Goal: Task Accomplishment & Management: Use online tool/utility

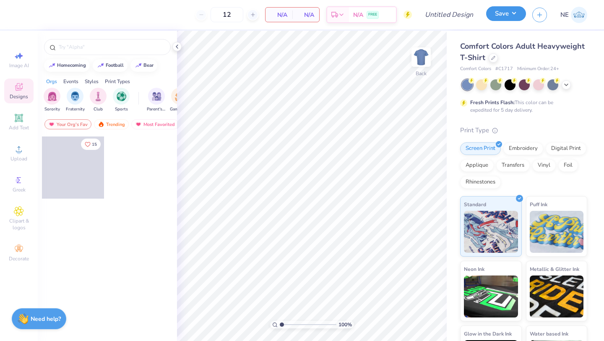
click at [514, 11] on button "Save" at bounding box center [506, 13] width 40 height 15
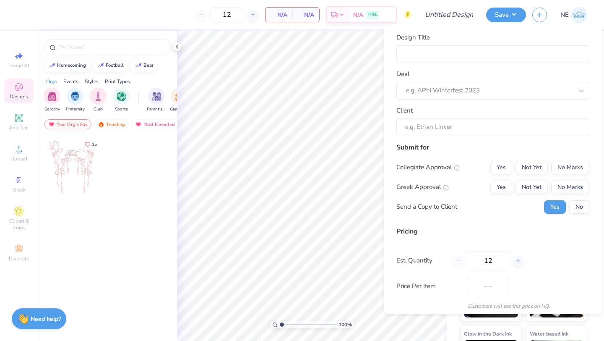
click at [436, 99] on div "Design Title Deal e.g. APhi Winterfest 2023 Client" at bounding box center [493, 84] width 193 height 103
click at [446, 88] on div at bounding box center [489, 90] width 167 height 11
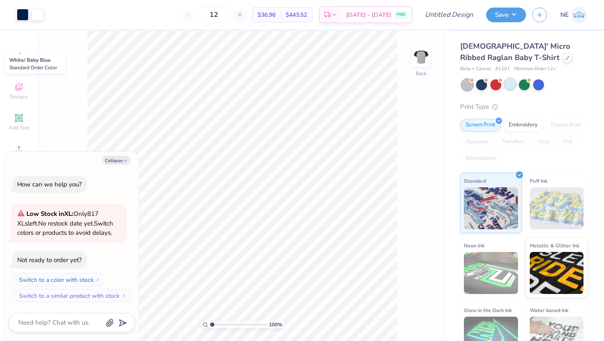
click at [510, 84] on div at bounding box center [510, 83] width 11 height 11
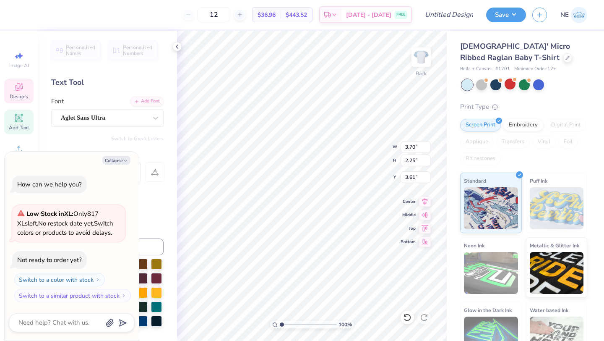
scroll to position [0, 0]
type textarea "x"
type textarea "ALPH"
type textarea "x"
type textarea "ALP"
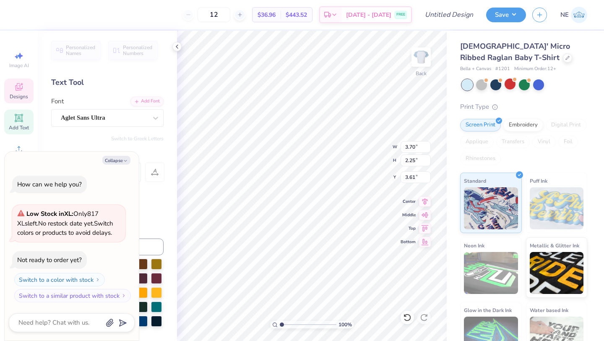
type textarea "x"
type textarea "AL"
type textarea "x"
type textarea "A"
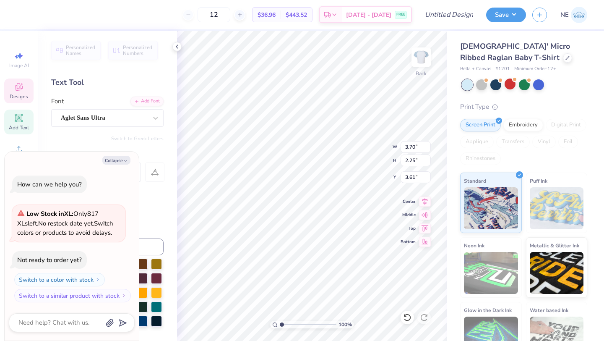
type textarea "x"
type textarea "n"
type textarea "x"
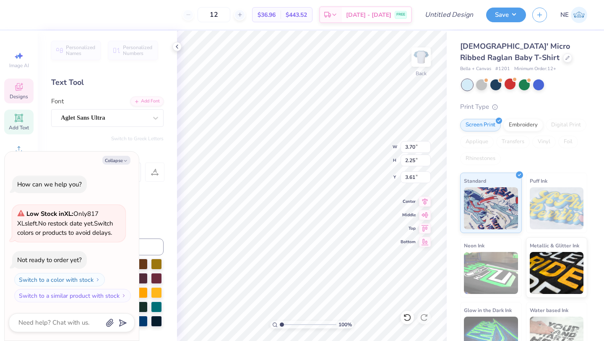
type textarea "N"
type textarea "x"
type textarea "NO"
type textarea "x"
type textarea "NOTE"
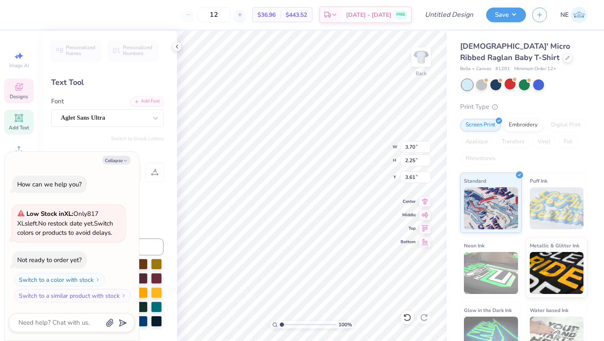
type textarea "x"
type textarea "NOTET"
type textarea "x"
type textarea "NOTETO"
type textarea "x"
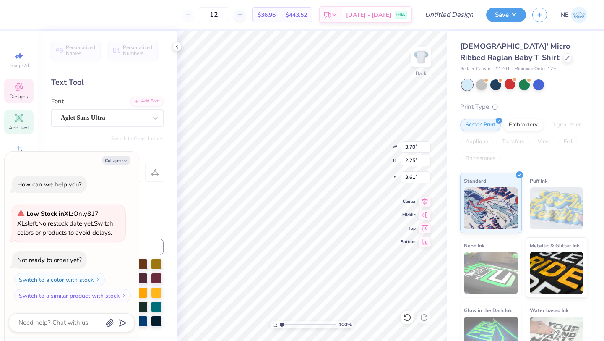
type textarea "NOTETOR"
type textarea "x"
type textarea "NOTETORIO"
type textarea "x"
type textarea "NOTETORIOU"
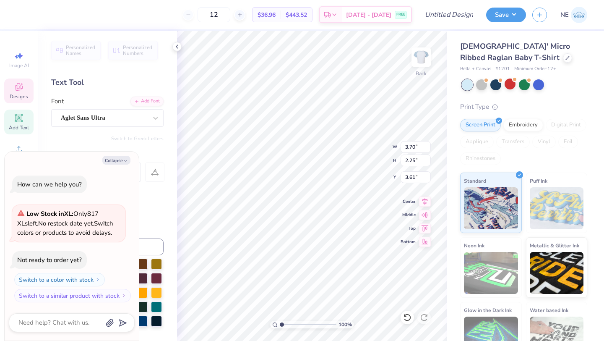
type textarea "x"
type textarea "NOTETORIOUS"
type textarea "x"
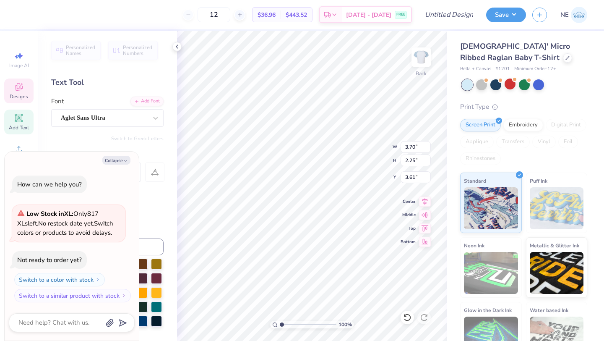
type textarea "x"
type textarea "E"
type textarea "x"
type textarea "B"
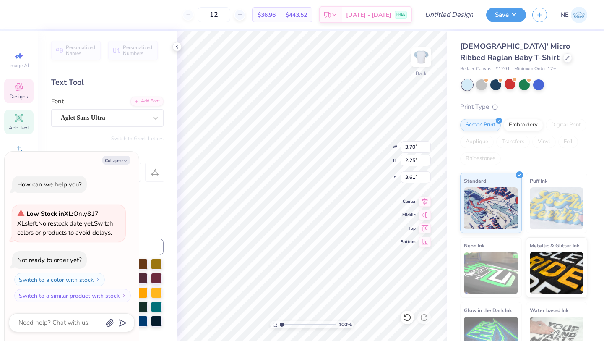
type textarea "x"
type textarea "BE"
type textarea "x"
type textarea "BELLES"
type textarea "x"
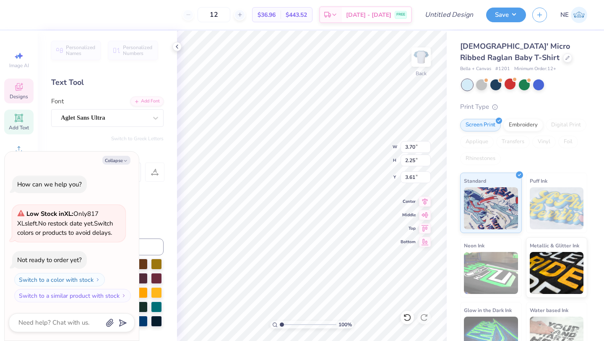
scroll to position [0, 0]
type textarea "BELLES"
type textarea "x"
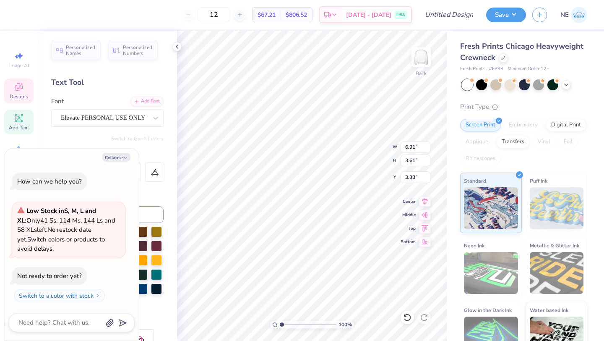
type textarea "x"
type textarea "G"
type textarea "x"
type textarea "Ga"
type textarea "x"
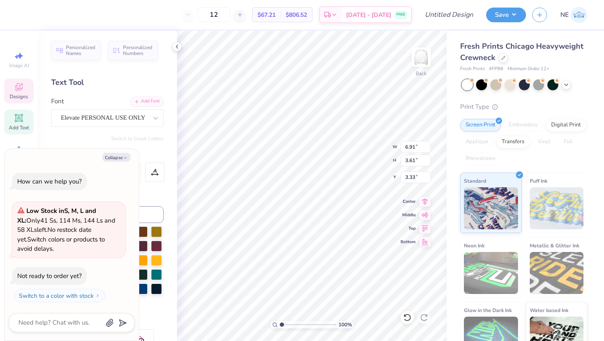
type textarea "Gam"
type textarea "x"
type textarea "Gamma"
type textarea "x"
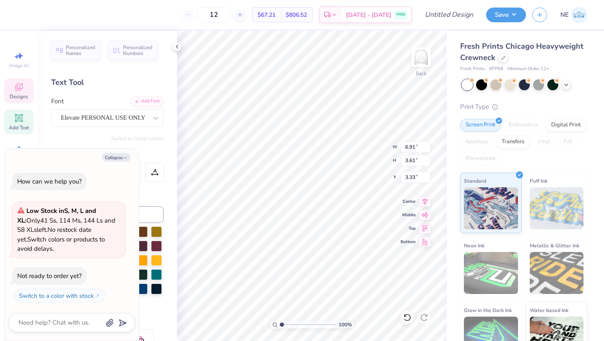
type textarea "Gamm"
type textarea "x"
type textarea "Gam"
type textarea "x"
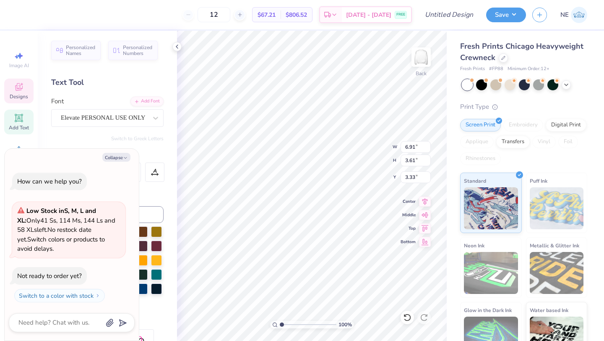
type textarea "Ga"
type textarea "x"
type textarea "G"
type textarea "x"
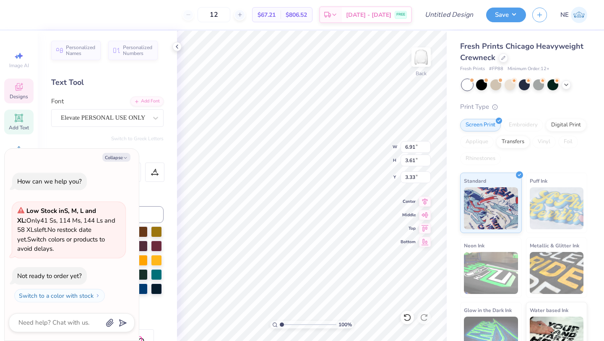
type textarea "D"
type textarea "x"
type textarea "Del"
type textarea "x"
type textarea "Delt"
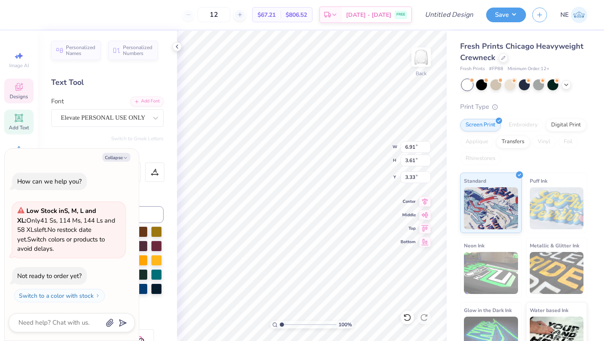
type textarea "x"
type textarea "Delta"
type textarea "x"
type input "4.82"
type input "3.22"
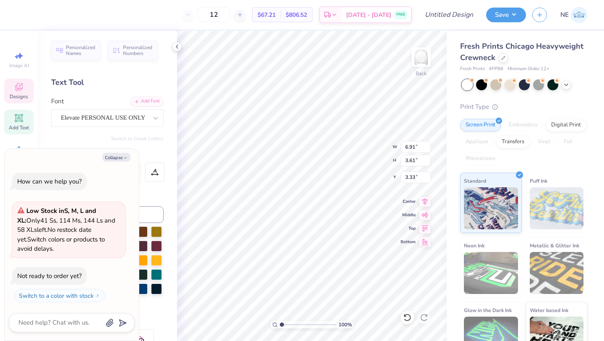
type input "3.95"
type textarea "x"
type textarea "G"
type textarea "x"
type textarea "Gam"
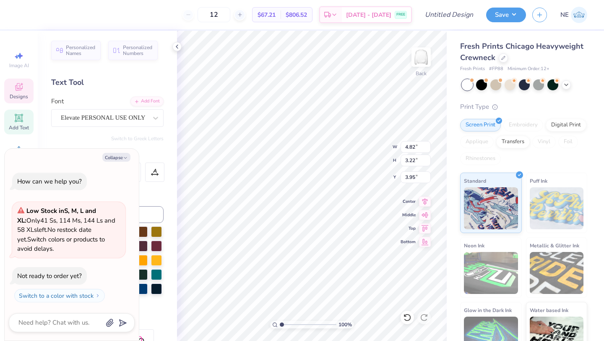
type textarea "x"
type textarea "Gamma"
type textarea "x"
type input "7.80"
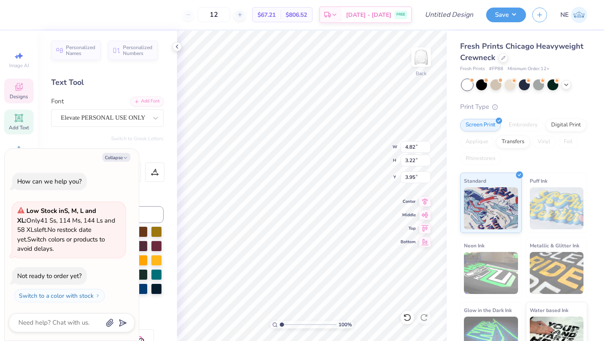
type input "6.51"
type textarea "x"
type input "0.50"
type textarea "x"
type input "8.25"
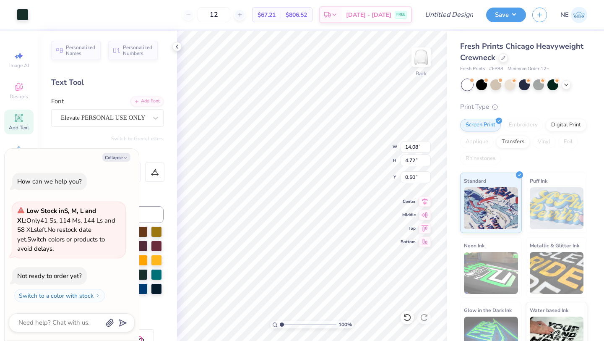
type textarea "x"
type input "2.41"
type textarea "x"
type input "1.91"
type input "0.64"
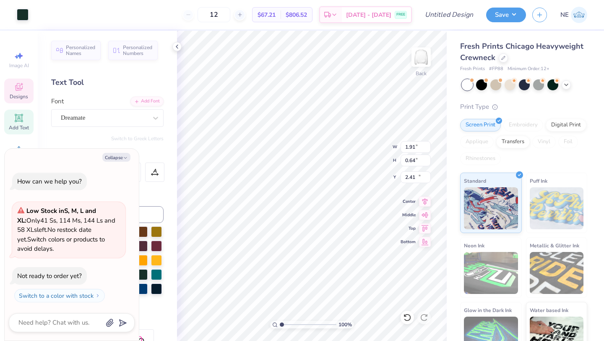
type input "11.26"
type textarea "x"
type textarea "19"
type textarea "x"
type textarea "192"
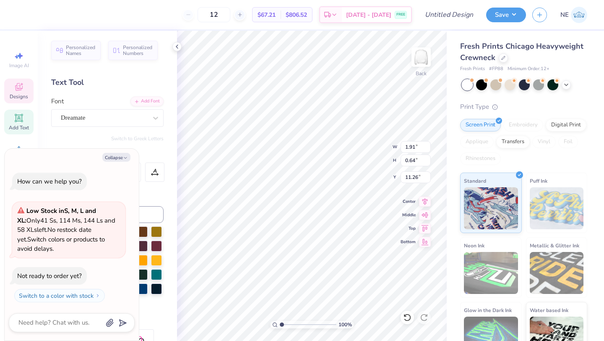
type textarea "x"
type textarea "1924"
type textarea "x"
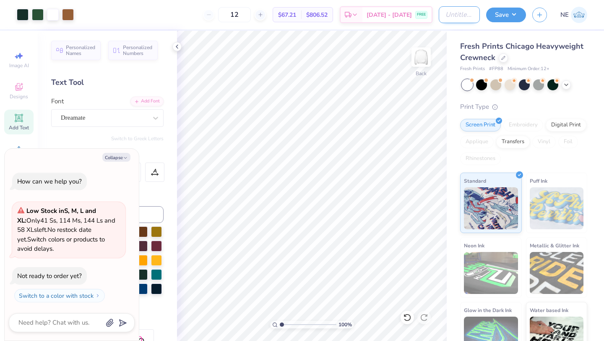
click at [452, 18] on input "Design Title" at bounding box center [459, 14] width 41 height 17
type input "A"
type textarea "x"
type input "AD"
type textarea "x"
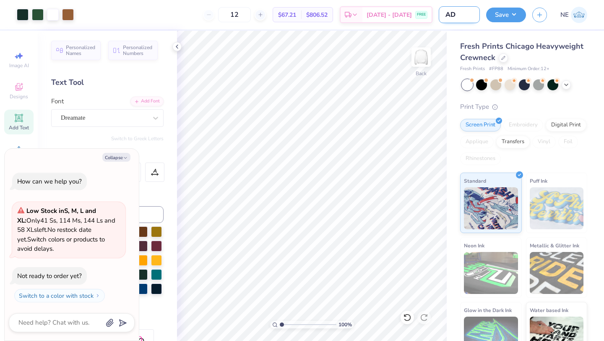
type input "ADG"
type textarea "x"
type input "ADG"
type textarea "x"
type input "ADG F"
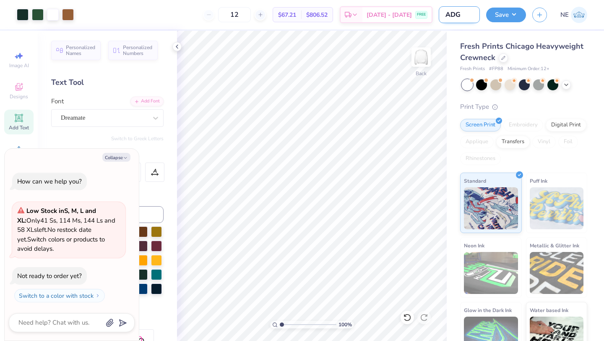
type textarea "x"
type input "ADG Fa"
type textarea "x"
type input "ADG Fal"
type textarea "x"
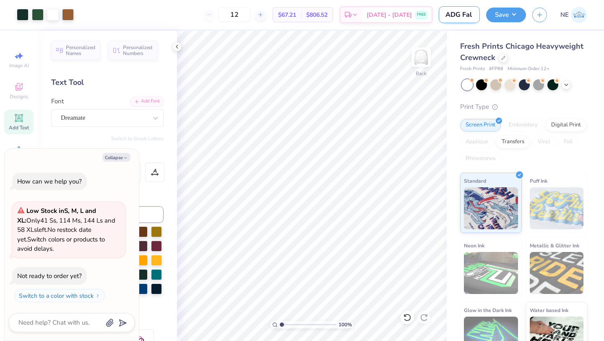
type input "ADG Fall"
type textarea "x"
type input "ADG Fall"
type textarea "x"
type input "ADG Fall M"
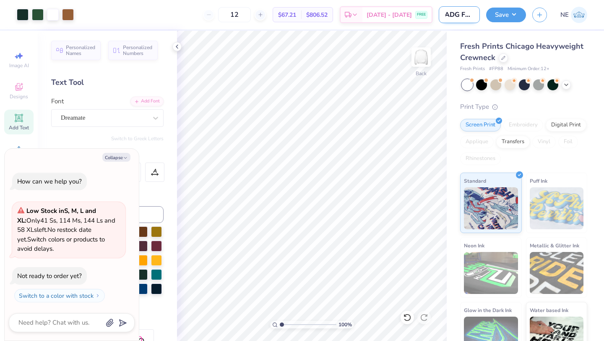
type textarea "x"
type input "ADG Fall Me"
type textarea "x"
type input "ADG Fall Mer"
type textarea "x"
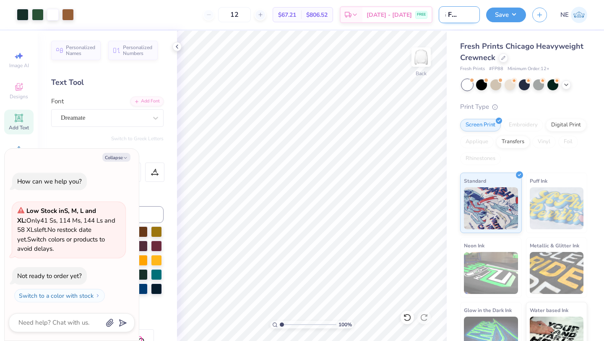
type input "ADG Fall Merc"
type textarea "x"
type input "ADG Fall Merch"
type textarea "x"
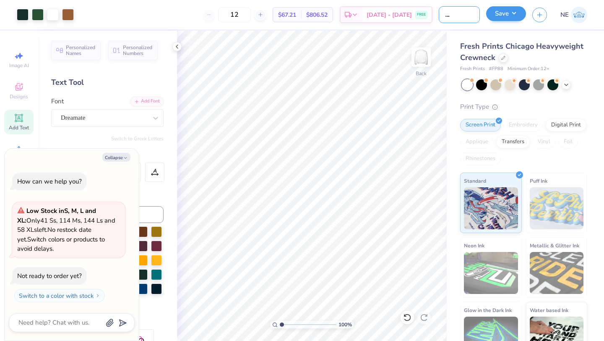
type input "ADG Fall Merch"
click at [516, 10] on button "Save" at bounding box center [506, 13] width 40 height 15
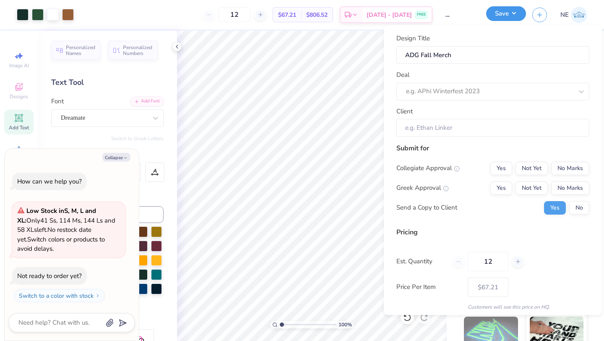
scroll to position [0, 0]
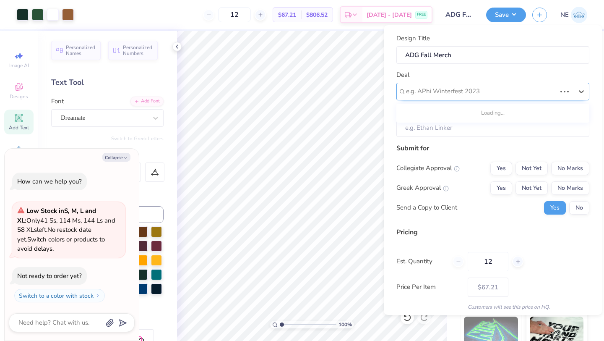
click at [446, 90] on div at bounding box center [481, 91] width 150 height 11
click at [452, 115] on div "Alpha Delta Gamma Fall Merch" at bounding box center [493, 114] width 186 height 14
type textarea "x"
type input "Natalia Ebeid"
click at [474, 93] on div "Alpha Delta Gamma Fall Merch" at bounding box center [489, 91] width 169 height 13
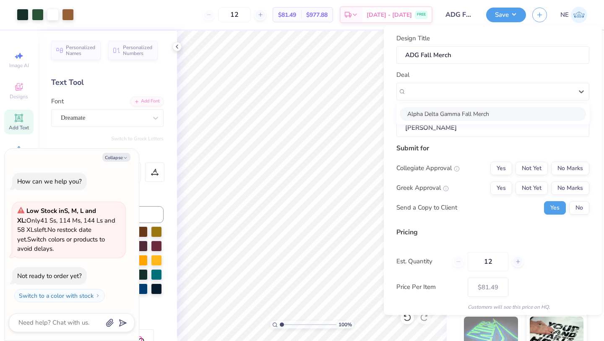
click at [463, 126] on input "Natalia Ebeid" at bounding box center [493, 128] width 193 height 18
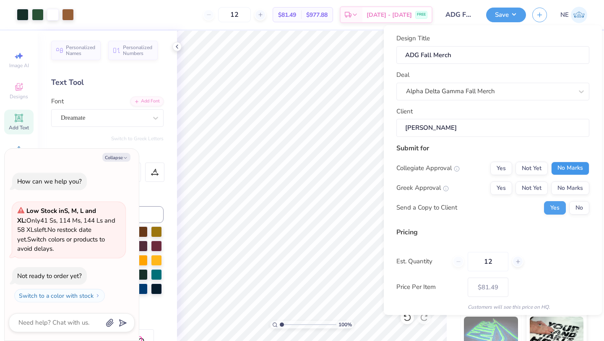
click at [577, 167] on button "No Marks" at bounding box center [570, 168] width 38 height 13
click at [532, 187] on button "Not Yet" at bounding box center [532, 187] width 32 height 13
type input "$67.21"
click at [587, 207] on button "No" at bounding box center [579, 207] width 20 height 13
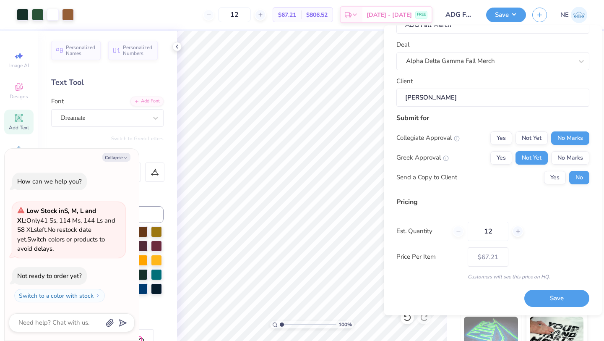
type textarea "x"
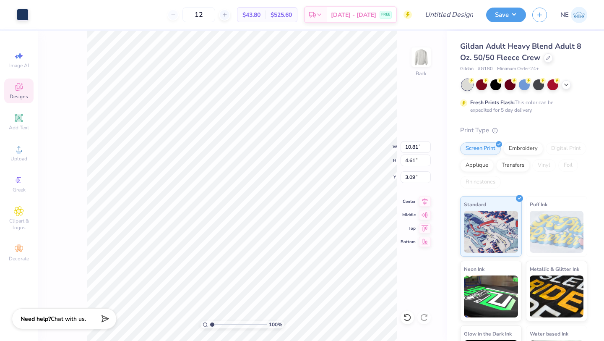
type input "10.81"
type input "4.61"
type input "3.09"
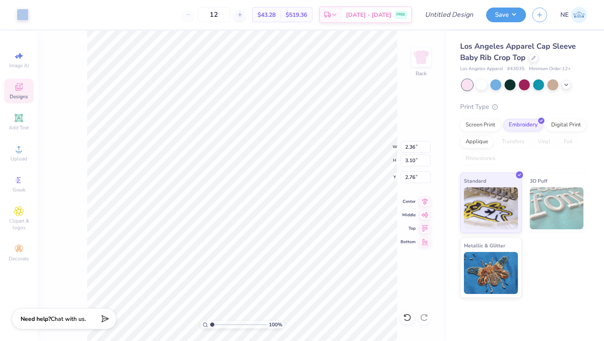
type input "2.36"
type input "3.10"
type input "2.76"
type input "2.53"
type input "3.15"
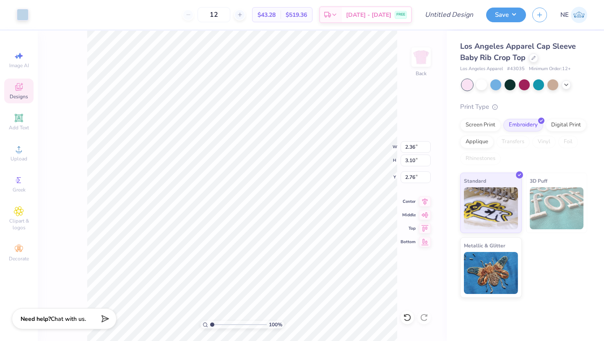
type input "2.73"
type input "6.97"
type input "3.49"
type input "2.51"
type input "7.00"
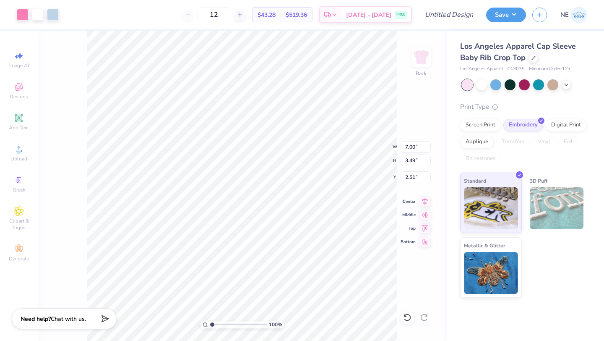
type input "3.49"
type input "2.56"
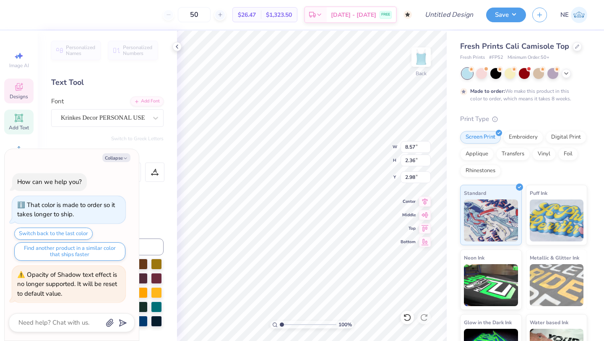
type textarea "x"
type textarea "N Phi0"
type textarea "x"
type textarea "No Phi0"
type textarea "x"
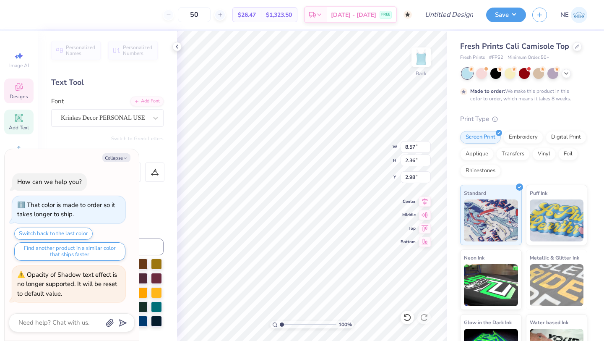
type textarea "Not Phi0"
type textarea "x"
type textarea "Note Phi0"
type textarea "x"
type textarea "Notet Phi0"
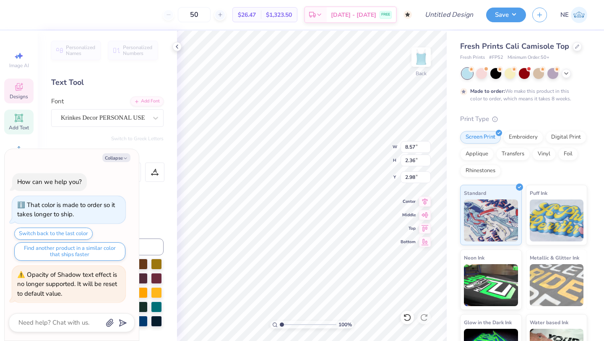
type textarea "x"
type textarea "Noteto Phi0"
type textarea "x"
type textarea "Notetori Phi0"
type textarea "x"
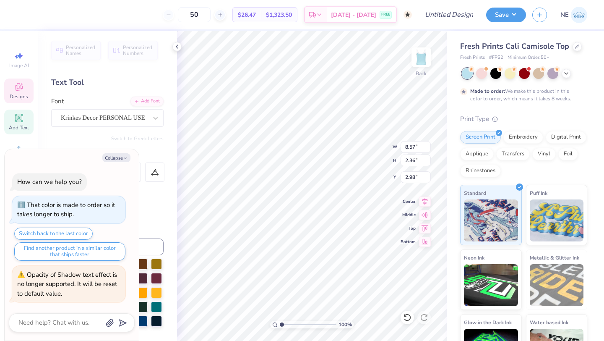
type textarea "Notetorious Phi0"
type textarea "x"
type textarea "Notetorious Phi0"
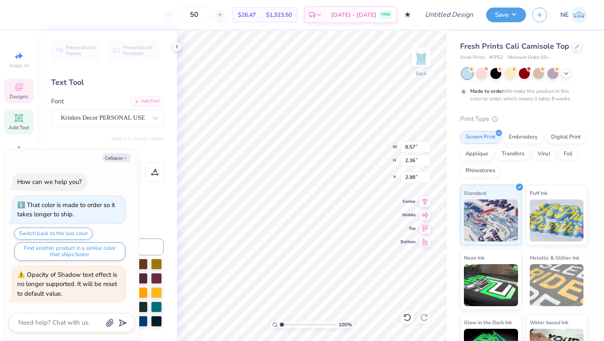
type textarea "x"
type textarea "Notetorious N"
type textarea "x"
type textarea "Notetorious Note"
type textarea "x"
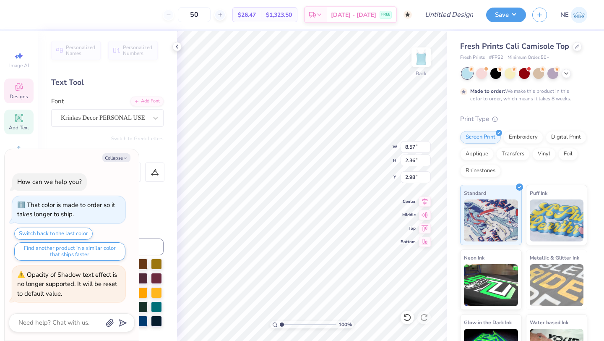
type textarea "Notetorious Noteto"
type textarea "x"
type textarea "Notetorious Notetor"
type textarea "x"
type textarea "Notetorious Notetori"
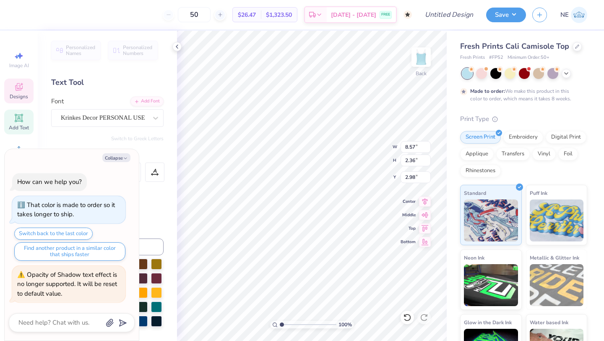
type textarea "x"
type textarea "Notetorious Notetoriou"
type textarea "x"
type textarea "Notetorious Notetorious"
type textarea "x"
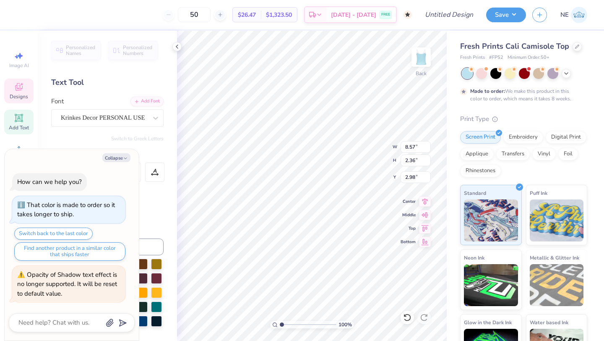
type textarea "Notetorious Notetoriou"
type textarea "x"
type textarea "Notetorious Notetorio"
type textarea "x"
type textarea "Notetorious Notetori"
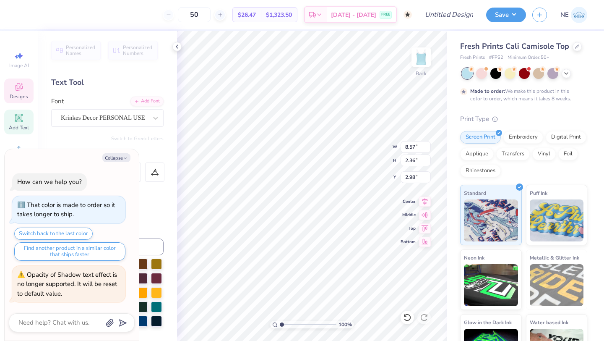
type textarea "x"
type textarea "Notetorious Notetor"
type textarea "x"
type textarea "Notetorious Noteto"
type textarea "x"
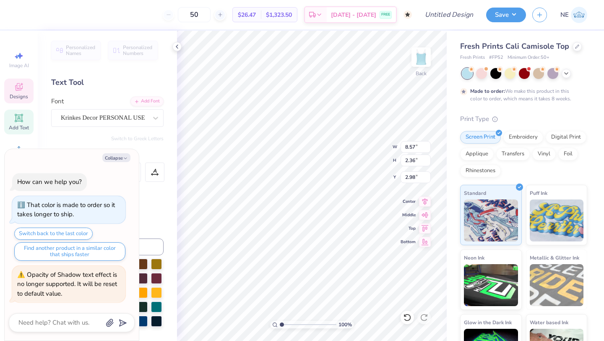
type textarea "Notetorious Notet"
type textarea "x"
type textarea "Notetorious Note"
type textarea "x"
type textarea "Notetorious Not"
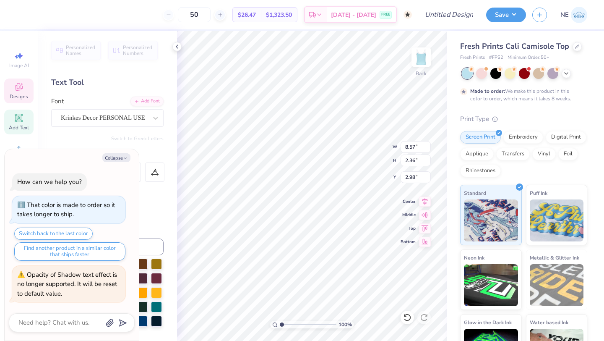
type textarea "x"
type textarea "Notetorious N"
type textarea "x"
type textarea "Notetorious"
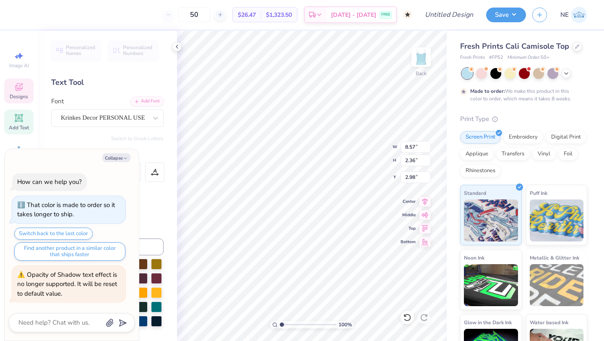
type textarea "x"
type input "1.95"
type input "0.72"
type input "4.97"
type textarea "x"
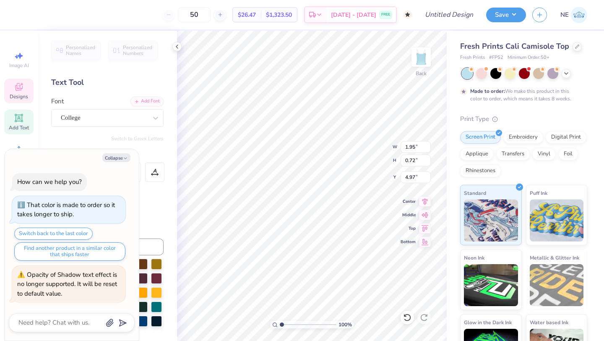
type textarea "202"
type textarea "x"
type textarea "2025"
type textarea "x"
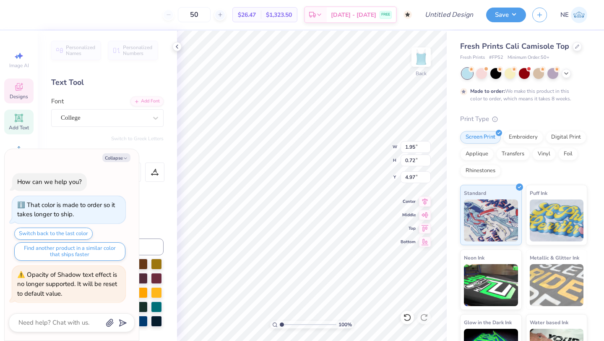
scroll to position [0, 0]
type textarea "2025"
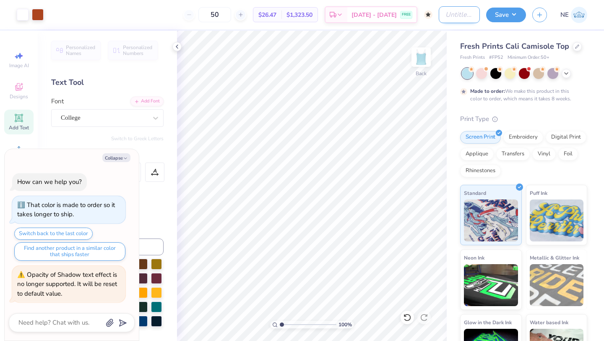
click at [460, 12] on input "Design Title" at bounding box center [459, 14] width 41 height 17
type textarea "x"
type input "N"
type textarea "x"
type input "Not"
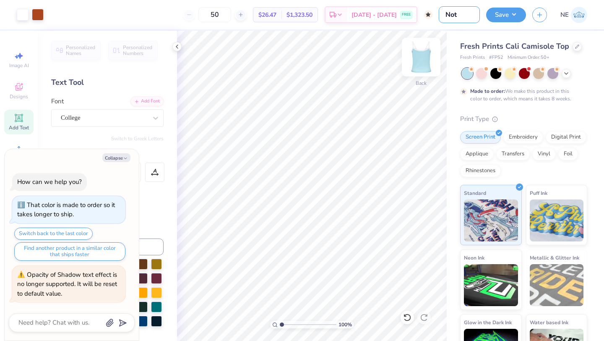
type textarea "x"
type input "Note"
type textarea "x"
type input "Noteto"
type textarea "x"
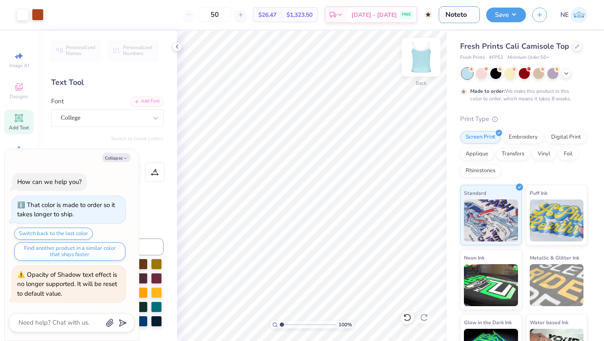
type input "Notetor"
type textarea "x"
type input "Notetori"
type textarea "x"
type input "Notetorio"
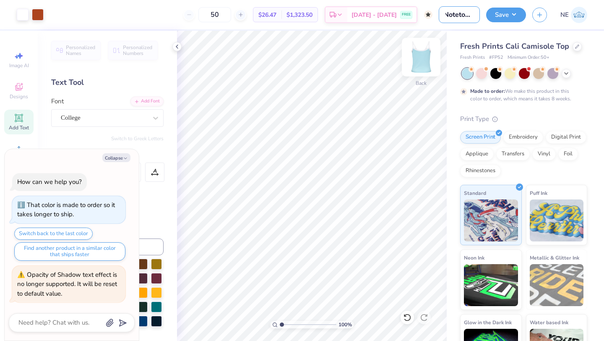
type textarea "x"
type input "Notetorious"
type textarea "x"
type input "Notetorious"
type textarea "x"
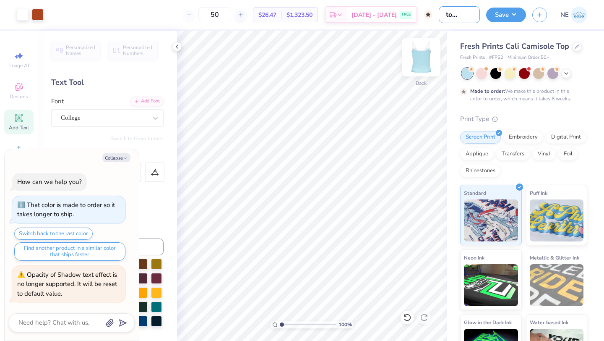
type input "Notetorious Tank"
type textarea "x"
type input "Notetorious Tank"
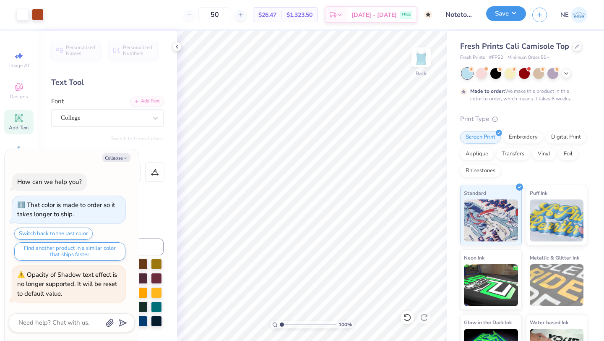
click at [512, 10] on button "Save" at bounding box center [506, 13] width 40 height 15
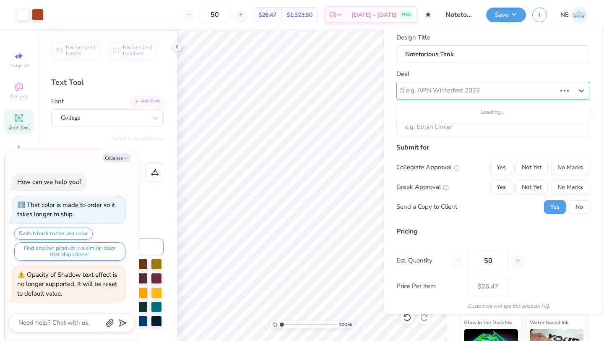
click at [441, 86] on div at bounding box center [481, 90] width 150 height 11
click at [454, 93] on div at bounding box center [489, 90] width 167 height 11
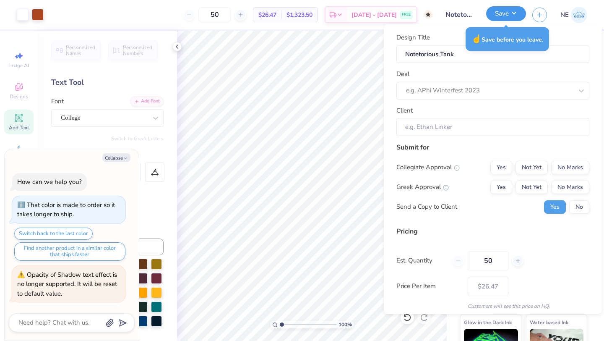
click at [512, 18] on button "Save" at bounding box center [506, 13] width 40 height 15
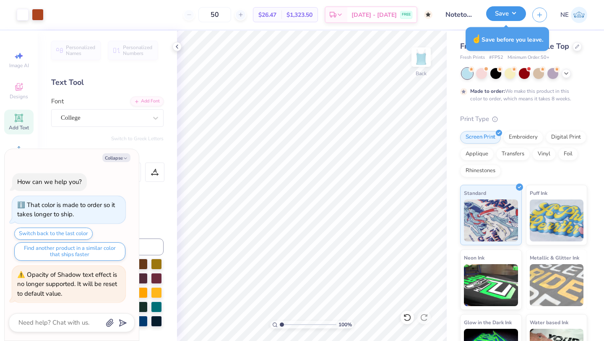
click at [512, 19] on button "Save" at bounding box center [506, 13] width 40 height 15
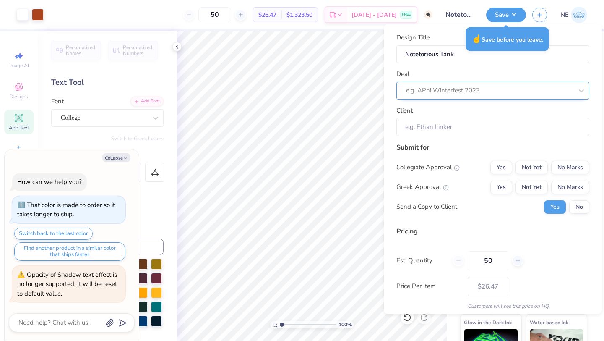
click at [449, 93] on div at bounding box center [489, 90] width 167 height 11
click at [447, 108] on div "Alpha Delta Gamma Fall Merch" at bounding box center [493, 113] width 186 height 14
type textarea "x"
type input "Natalia Ebeid"
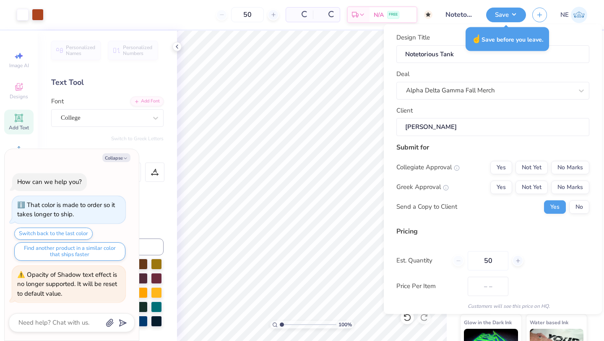
type input "$32.09"
click at [450, 91] on div "Alpha Delta Gamma Fall Merch" at bounding box center [489, 90] width 169 height 13
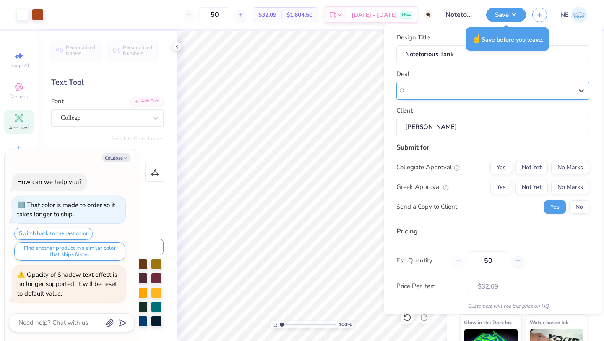
click at [447, 81] on div "Alpha Delta Gamma Fall Merch" at bounding box center [493, 90] width 193 height 18
click at [437, 111] on div "Notetorious Fall Merch" at bounding box center [493, 113] width 186 height 14
type input "note"
type textarea "x"
type input "Alyssa Fabio"
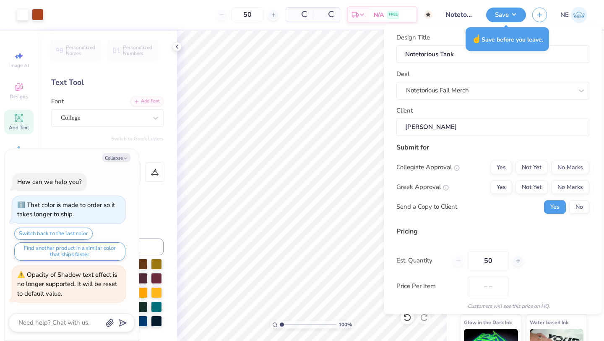
type input "$32.09"
click at [577, 206] on button "No" at bounding box center [579, 206] width 20 height 13
type textarea "x"
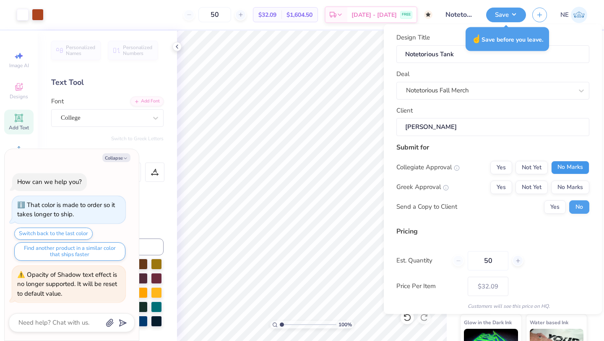
click at [571, 165] on button "No Marks" at bounding box center [570, 166] width 38 height 13
click at [577, 185] on button "No Marks" at bounding box center [570, 186] width 38 height 13
type input "– –"
type textarea "x"
type input "$26.47"
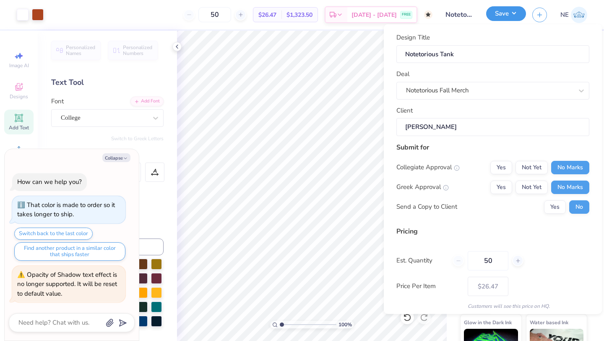
click at [516, 14] on button "Save" at bounding box center [506, 13] width 40 height 15
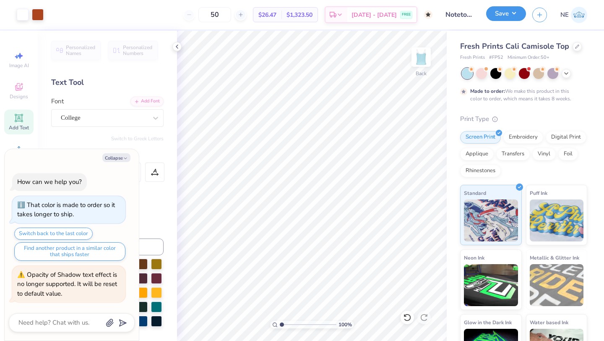
click at [511, 14] on button "Save" at bounding box center [506, 13] width 40 height 15
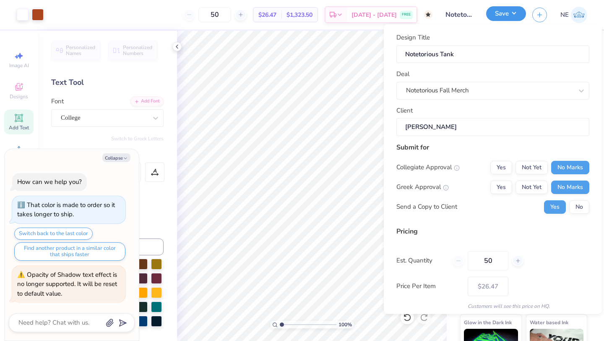
type textarea "x"
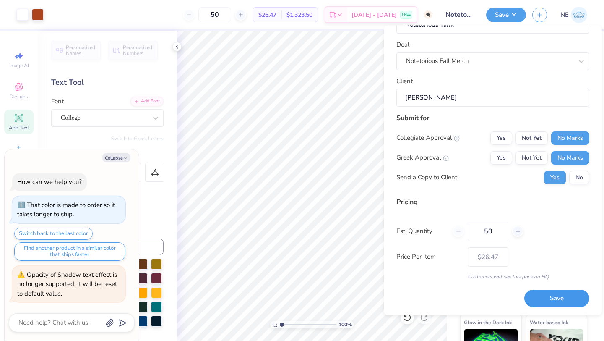
click at [548, 302] on button "Save" at bounding box center [557, 298] width 65 height 17
type input "$26.47"
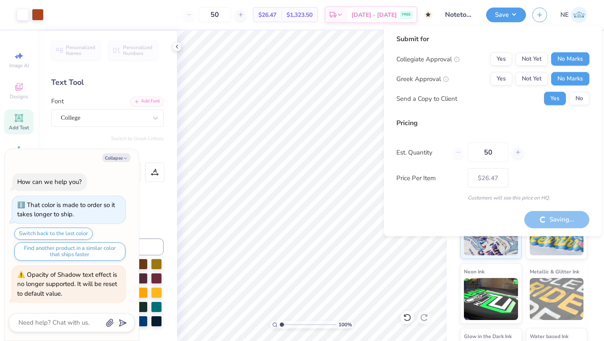
type textarea "x"
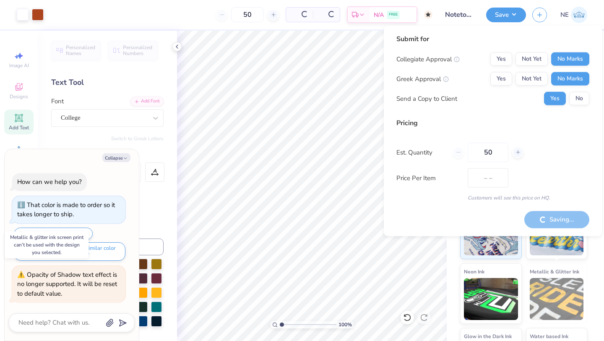
type input "$26.47"
type textarea "x"
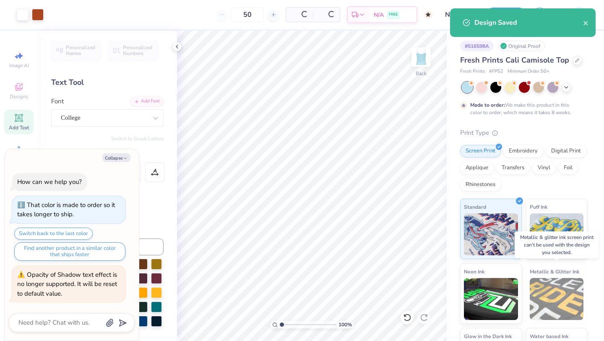
type input "– –"
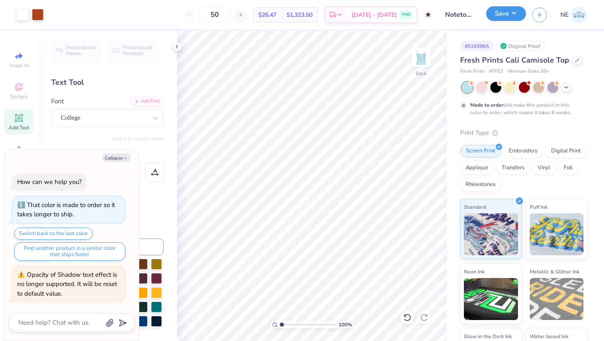
click at [502, 17] on button "Save" at bounding box center [506, 13] width 40 height 15
type textarea "x"
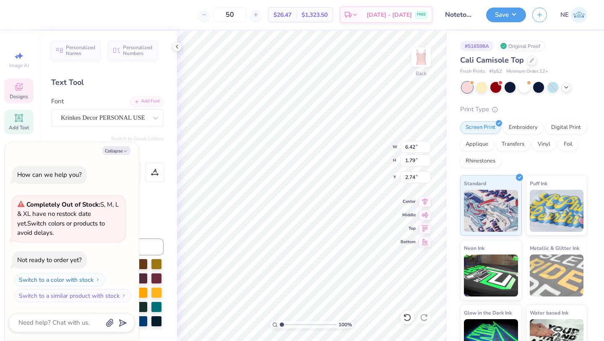
scroll to position [0, 0]
type textarea "x"
type textarea "B"
type textarea "x"
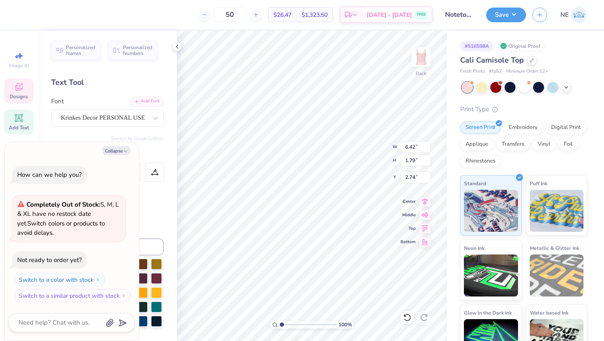
type textarea "Be"
type textarea "x"
type textarea "Belles"
click at [481, 86] on div at bounding box center [481, 86] width 11 height 11
type textarea "x"
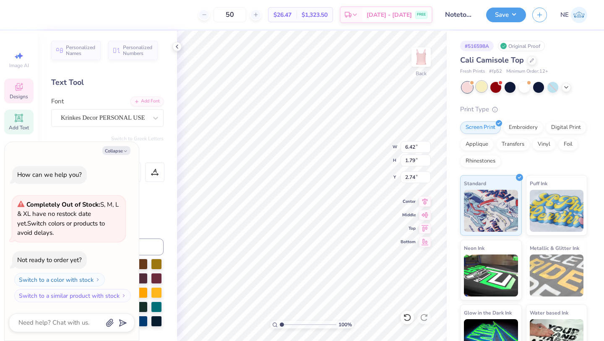
type input "3.57"
type input "1.57"
click at [511, 87] on div at bounding box center [510, 86] width 11 height 11
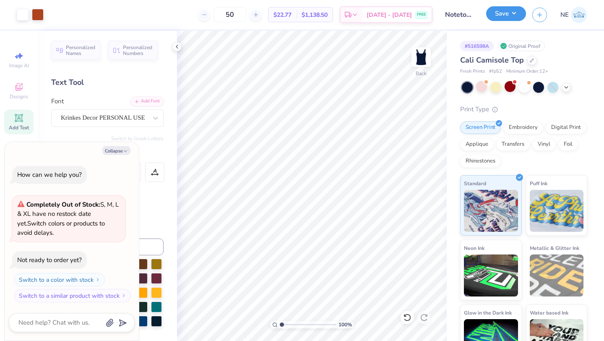
click at [510, 16] on button "Save" at bounding box center [506, 13] width 40 height 15
click at [470, 14] on input "Notetorious Tank" at bounding box center [459, 14] width 41 height 17
click at [461, 16] on input "Notetorious Tank" at bounding box center [459, 14] width 41 height 17
click at [454, 42] on div "# 516598A Original Proof Cali Camisole Top Fresh Prints # fp52 Minimum Order: 1…" at bounding box center [525, 198] width 157 height 334
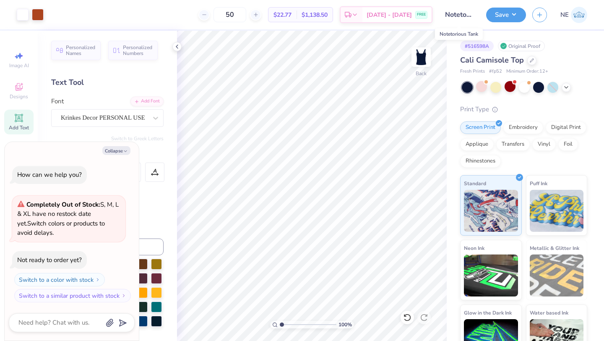
click at [454, 16] on input "Notetorious Tank" at bounding box center [459, 14] width 41 height 17
click at [510, 11] on button "Save" at bounding box center [506, 13] width 40 height 15
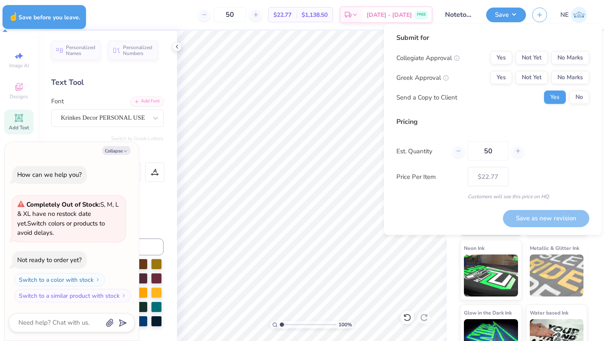
type textarea "x"
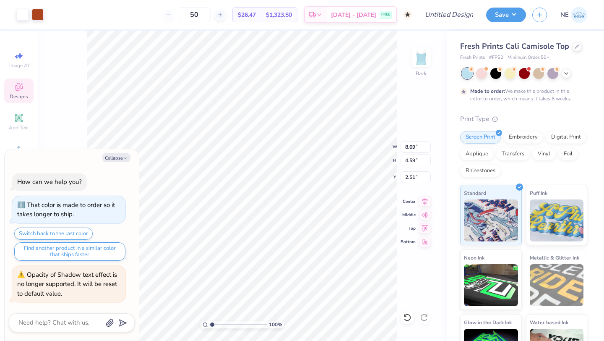
type textarea "x"
type input "8.57"
type input "2.36"
type input "2.98"
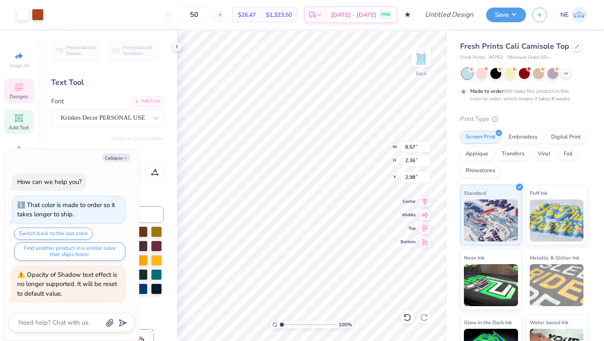
type textarea "x"
type input "2.97"
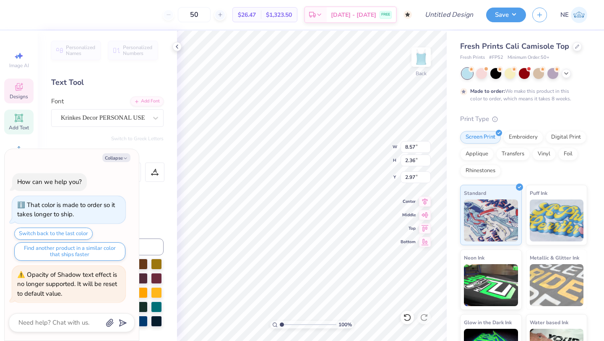
type textarea "Alpha"
type textarea "x"
type textarea "Alpha"
type textarea "x"
type textarea "Belles"
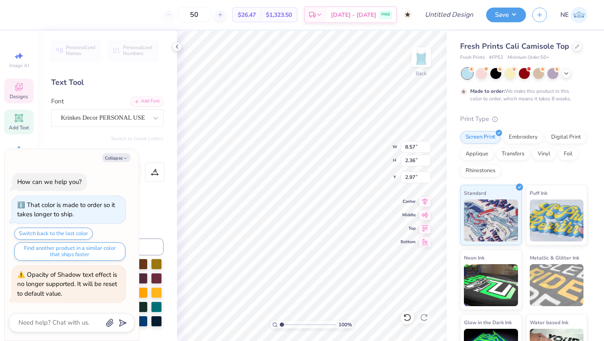
scroll to position [0, 0]
type textarea "x"
type input "1.95"
type input "0.72"
type input "4.97"
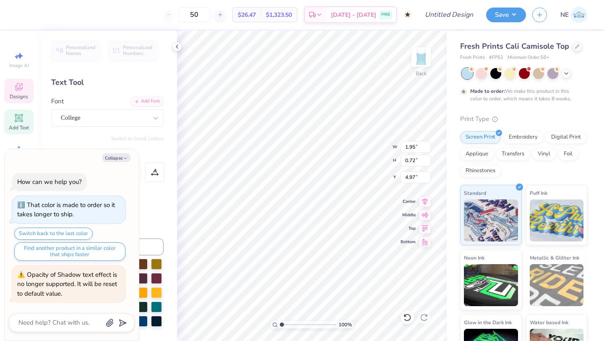
type textarea "x"
type textarea "202"
type textarea "x"
type textarea "2025"
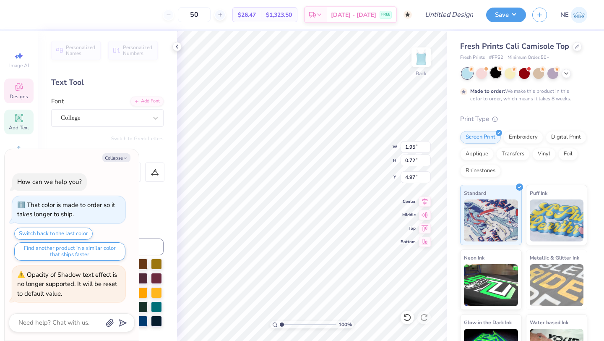
click at [568, 72] on icon at bounding box center [566, 73] width 7 height 7
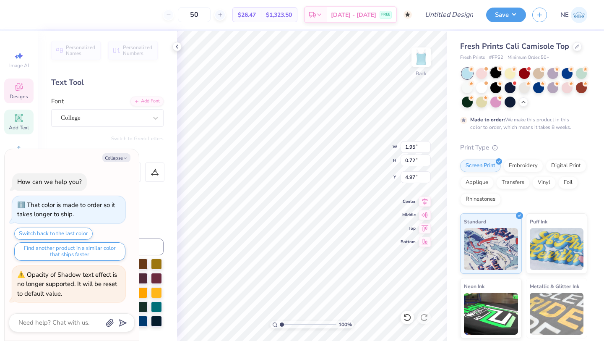
type textarea "x"
type input "1.92"
type input "0.70"
type input "5.04"
click at [540, 88] on div at bounding box center [538, 86] width 11 height 11
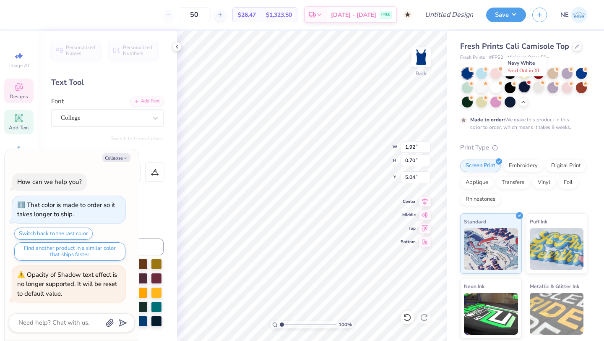
click at [524, 89] on div at bounding box center [524, 86] width 11 height 11
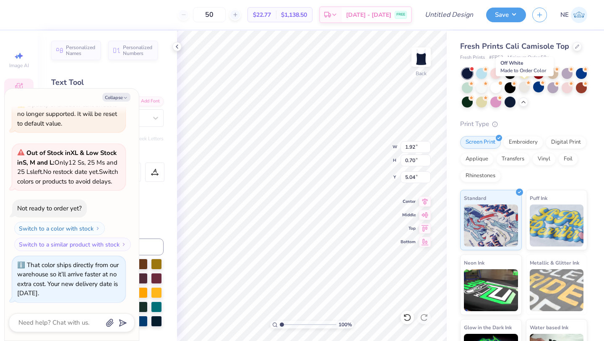
scroll to position [119, 0]
click at [513, 102] on div at bounding box center [510, 101] width 11 height 11
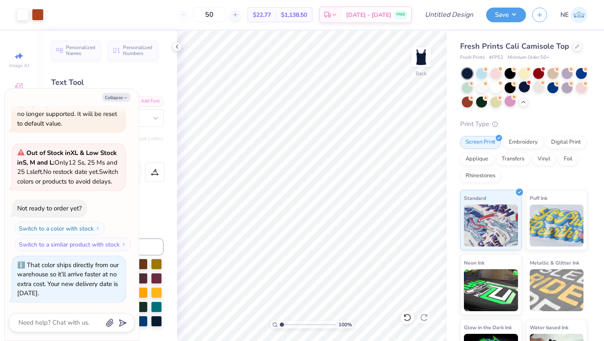
type textarea "x"
click at [451, 19] on input "Design Title" at bounding box center [459, 14] width 41 height 17
type input "B"
type textarea "x"
type input "Be"
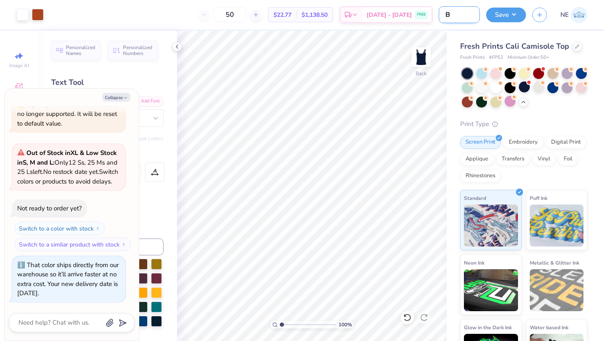
type textarea "x"
type input "Bel"
type textarea "x"
type input "Bell"
type textarea "x"
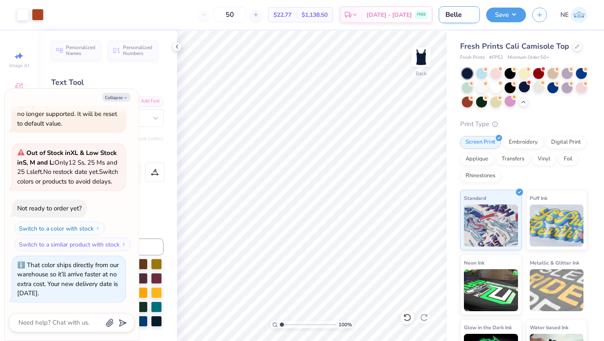
type input "Belles"
type textarea "x"
type input "Belles"
type textarea "x"
type input "Belles T"
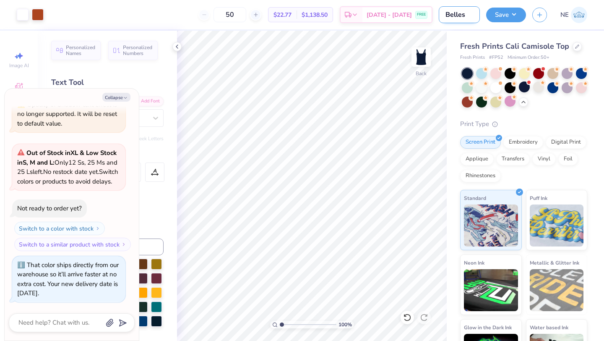
type textarea "x"
type input "[PERSON_NAME]"
type textarea "x"
type input "Belles Tan"
type textarea "x"
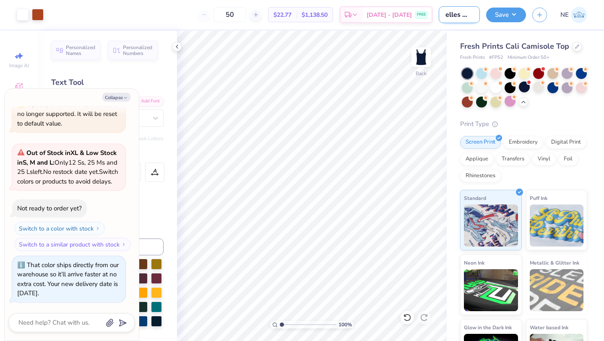
type input "Belles Tank"
type textarea "x"
type input "Belles Tank"
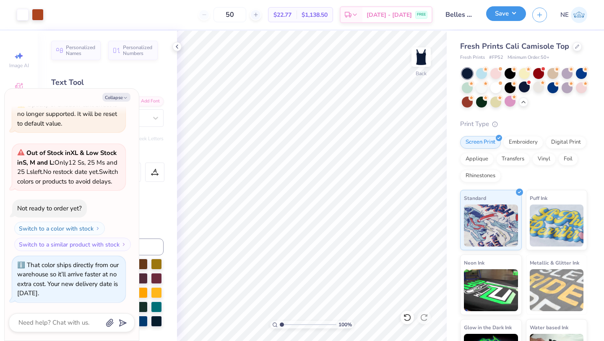
click at [517, 16] on button "Save" at bounding box center [506, 13] width 40 height 15
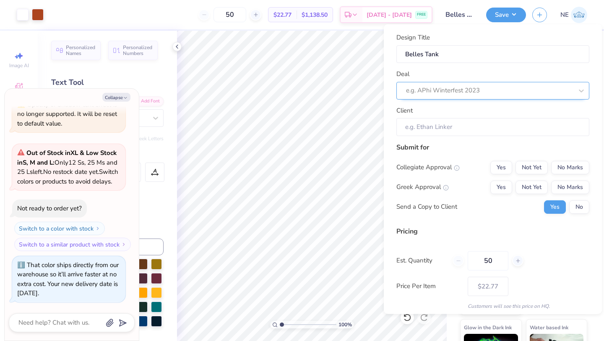
click at [443, 92] on div at bounding box center [489, 90] width 167 height 11
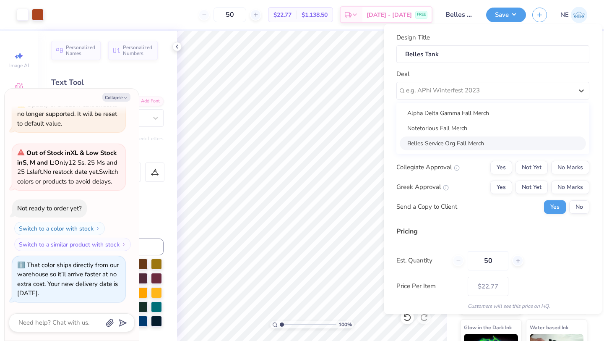
click at [443, 140] on div "Belles Service Org Fall Merch" at bounding box center [493, 143] width 186 height 14
type textarea "x"
type input "[PERSON_NAME]"
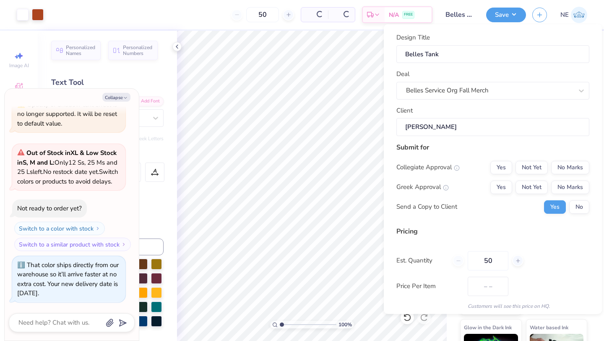
type input "$27.61"
click at [574, 207] on button "No" at bounding box center [579, 206] width 20 height 13
type textarea "x"
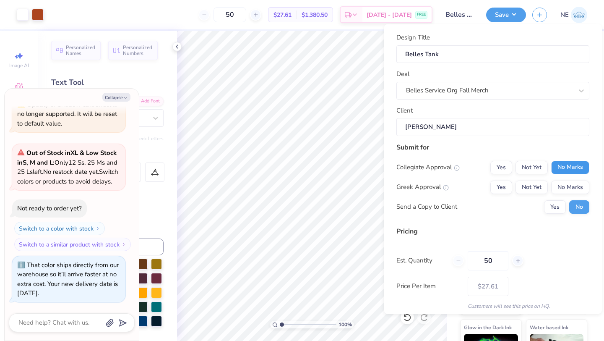
click at [574, 167] on button "No Marks" at bounding box center [570, 166] width 38 height 13
click at [575, 184] on button "No Marks" at bounding box center [570, 186] width 38 height 13
type input "$22.77"
click at [506, 14] on button "Save" at bounding box center [506, 13] width 40 height 15
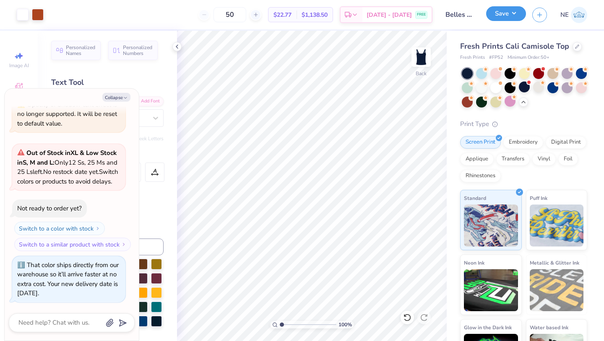
click at [505, 13] on button "Save" at bounding box center [506, 13] width 40 height 15
type textarea "x"
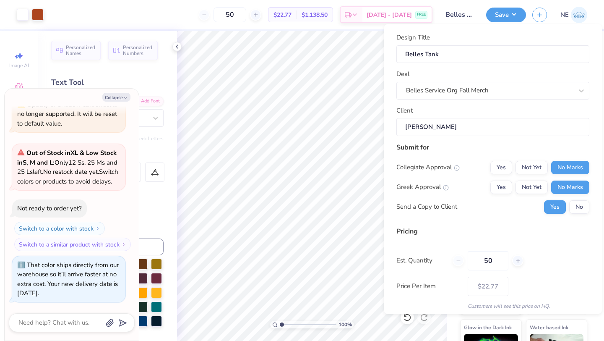
scroll to position [30, 0]
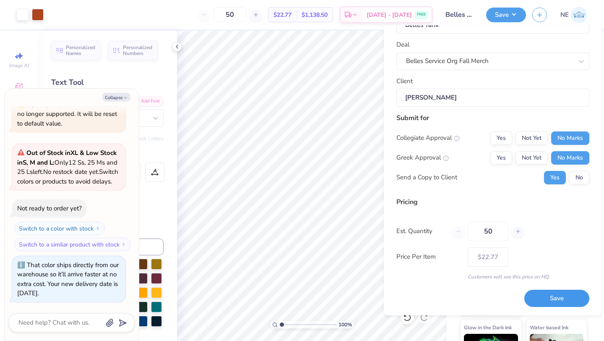
click at [560, 300] on button "Save" at bounding box center [557, 298] width 65 height 17
type input "$22.77"
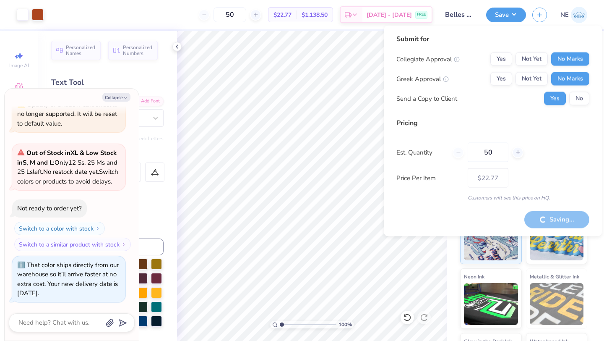
type textarea "x"
type input "– –"
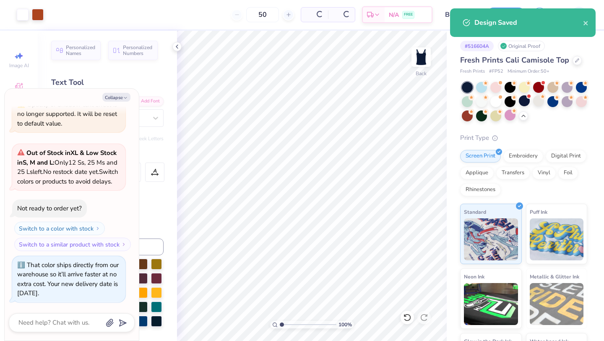
type textarea "x"
